Goal: Task Accomplishment & Management: Manage account settings

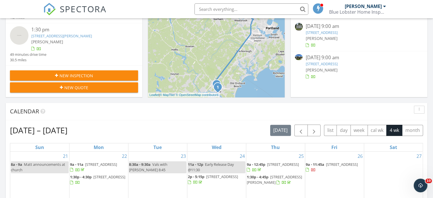
scroll to position [146, 0]
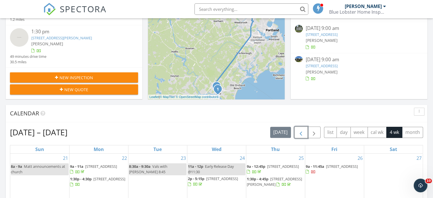
click at [304, 130] on span "button" at bounding box center [301, 132] width 7 height 7
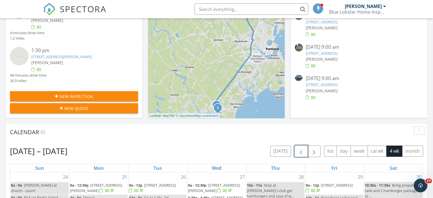
scroll to position [126, 0]
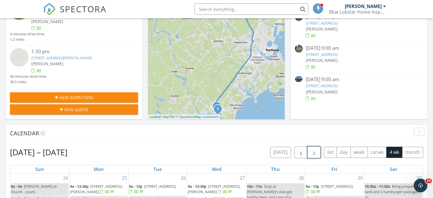
click at [312, 154] on span "button" at bounding box center [314, 152] width 7 height 7
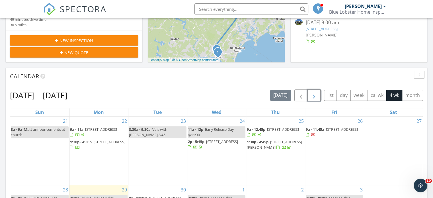
scroll to position [15, 0]
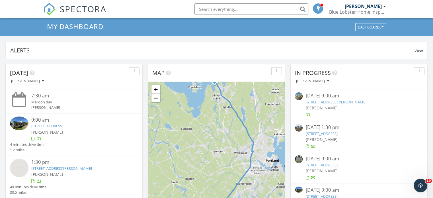
click at [217, 6] on input "text" at bounding box center [252, 8] width 114 height 11
click at [251, 6] on input "major items inspectoin" at bounding box center [252, 8] width 114 height 11
drag, startPoint x: 252, startPoint y: 8, endPoint x: 183, endPoint y: 2, distance: 69.5
click at [183, 2] on div "SPECTORA major items inspection Matthew Blain Blue Lobster Home Inspection Inc …" at bounding box center [216, 9] width 347 height 18
drag, startPoint x: 246, startPoint y: 12, endPoint x: 177, endPoint y: 3, distance: 69.5
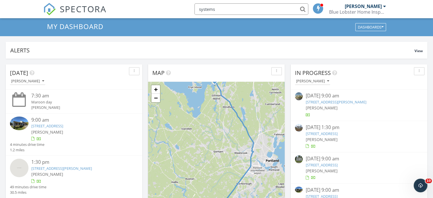
click at [177, 3] on div "SPECTORA systems Matthew Blain Blue Lobster Home Inspection Inc Role: Inspector…" at bounding box center [216, 9] width 347 height 18
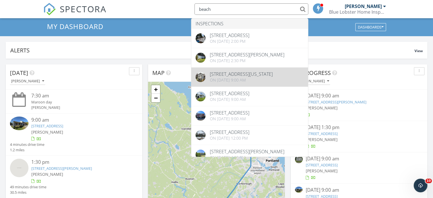
type input "beach"
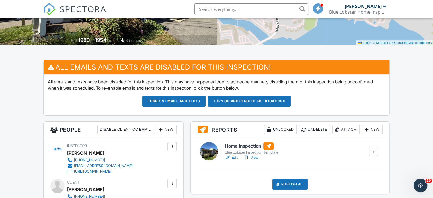
scroll to position [108, 0]
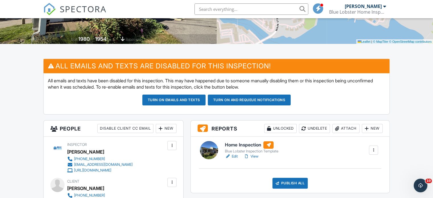
click at [235, 156] on link "Edit" at bounding box center [231, 157] width 13 height 6
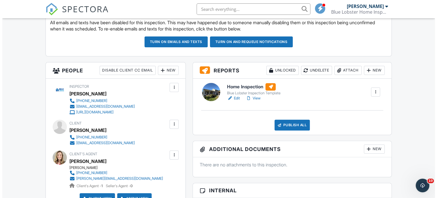
scroll to position [167, 0]
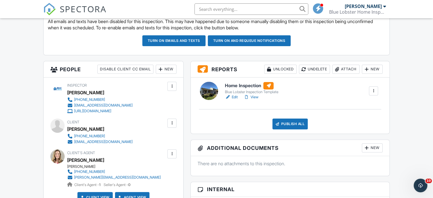
click at [292, 119] on div "Publish All" at bounding box center [291, 123] width 36 height 11
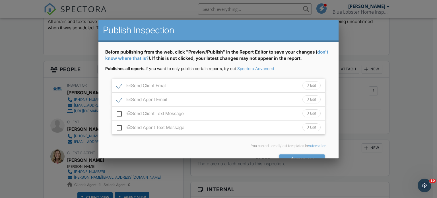
click at [206, 80] on div "Send Client Email Edit" at bounding box center [218, 86] width 213 height 14
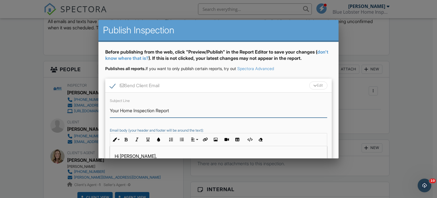
click at [128, 110] on input "Your Home Inspection Report" at bounding box center [219, 111] width 218 height 14
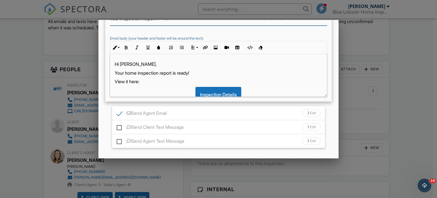
scroll to position [92, 0]
type input "Your Inspection Report"
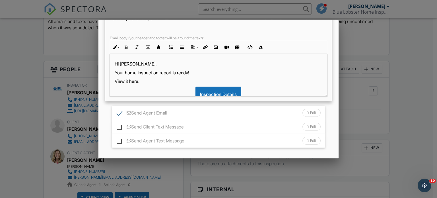
click at [132, 66] on p "Hi [PERSON_NAME]," at bounding box center [219, 64] width 208 height 6
click at [130, 73] on p "Your home inspection report is ready!" at bounding box center [219, 72] width 208 height 6
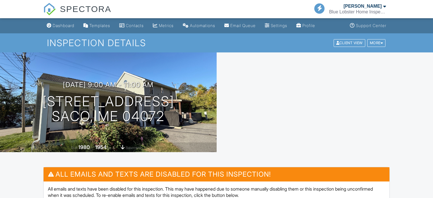
click at [79, 7] on span "SPECTORA" at bounding box center [86, 9] width 52 height 12
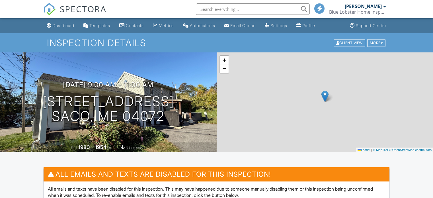
scroll to position [167, 0]
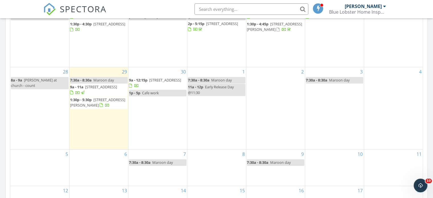
scroll to position [301, 0]
